Goal: Check status: Check status

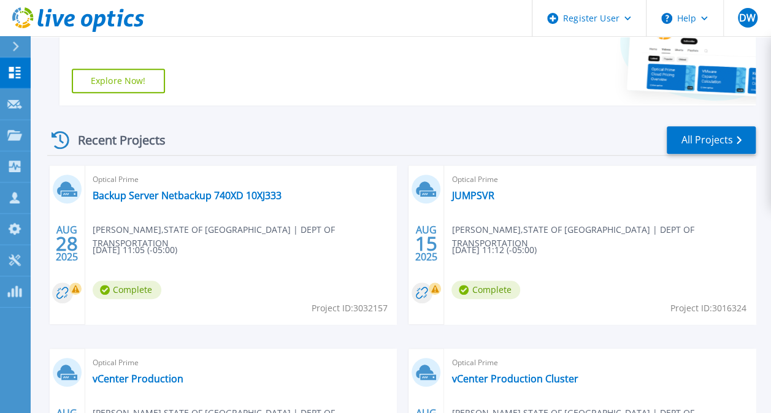
scroll to position [287, 0]
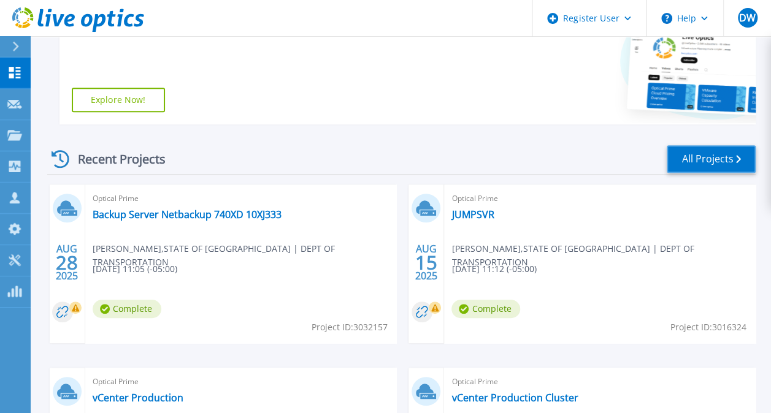
click at [696, 155] on link "All Projects" at bounding box center [710, 159] width 89 height 28
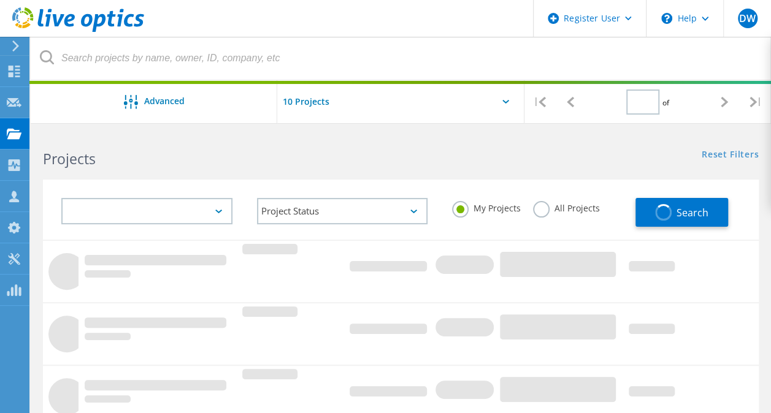
type input "1"
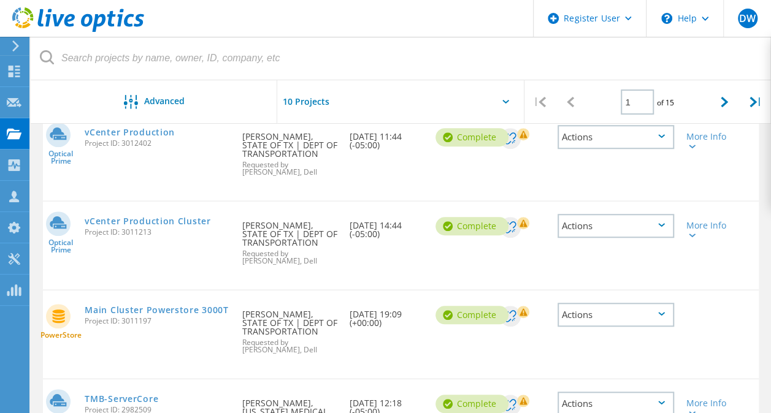
scroll to position [429, 0]
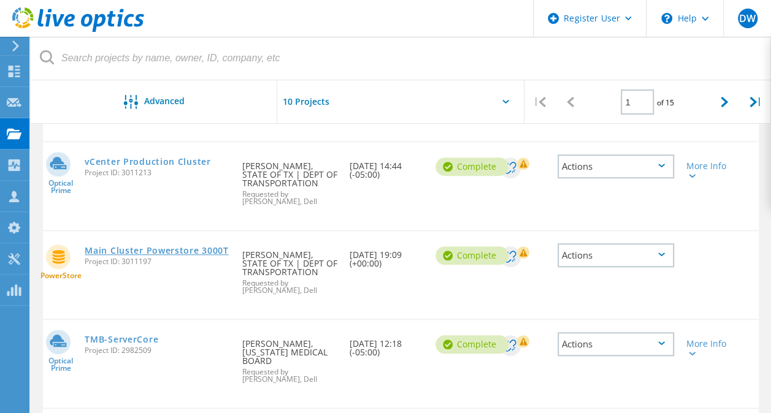
click at [194, 246] on link "Main Cluster Powerstore 3000T" at bounding box center [156, 250] width 143 height 9
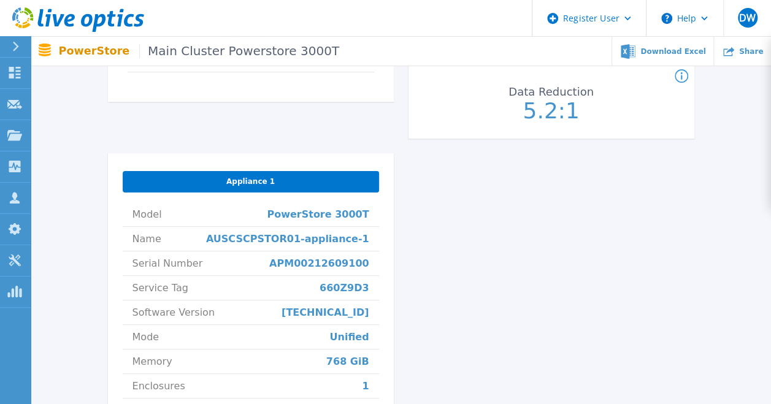
scroll to position [429, 0]
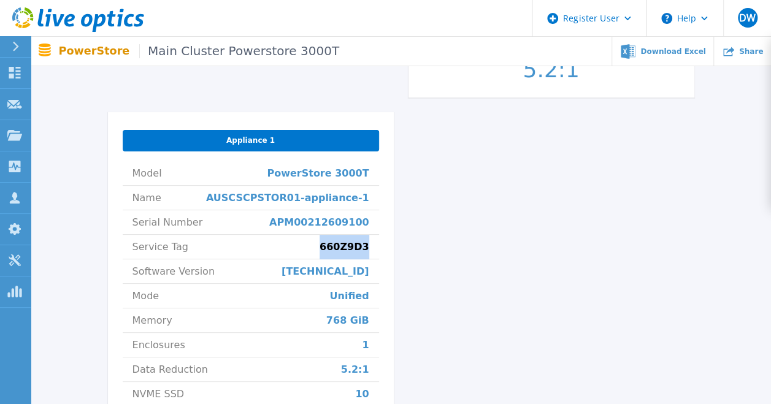
drag, startPoint x: 329, startPoint y: 249, endPoint x: 368, endPoint y: 250, distance: 38.6
click at [368, 250] on span "660Z9D3" at bounding box center [344, 247] width 50 height 24
drag, startPoint x: 368, startPoint y: 250, endPoint x: 356, endPoint y: 251, distance: 11.7
copy span "660Z9D3"
